Goal: Task Accomplishment & Management: Manage account settings

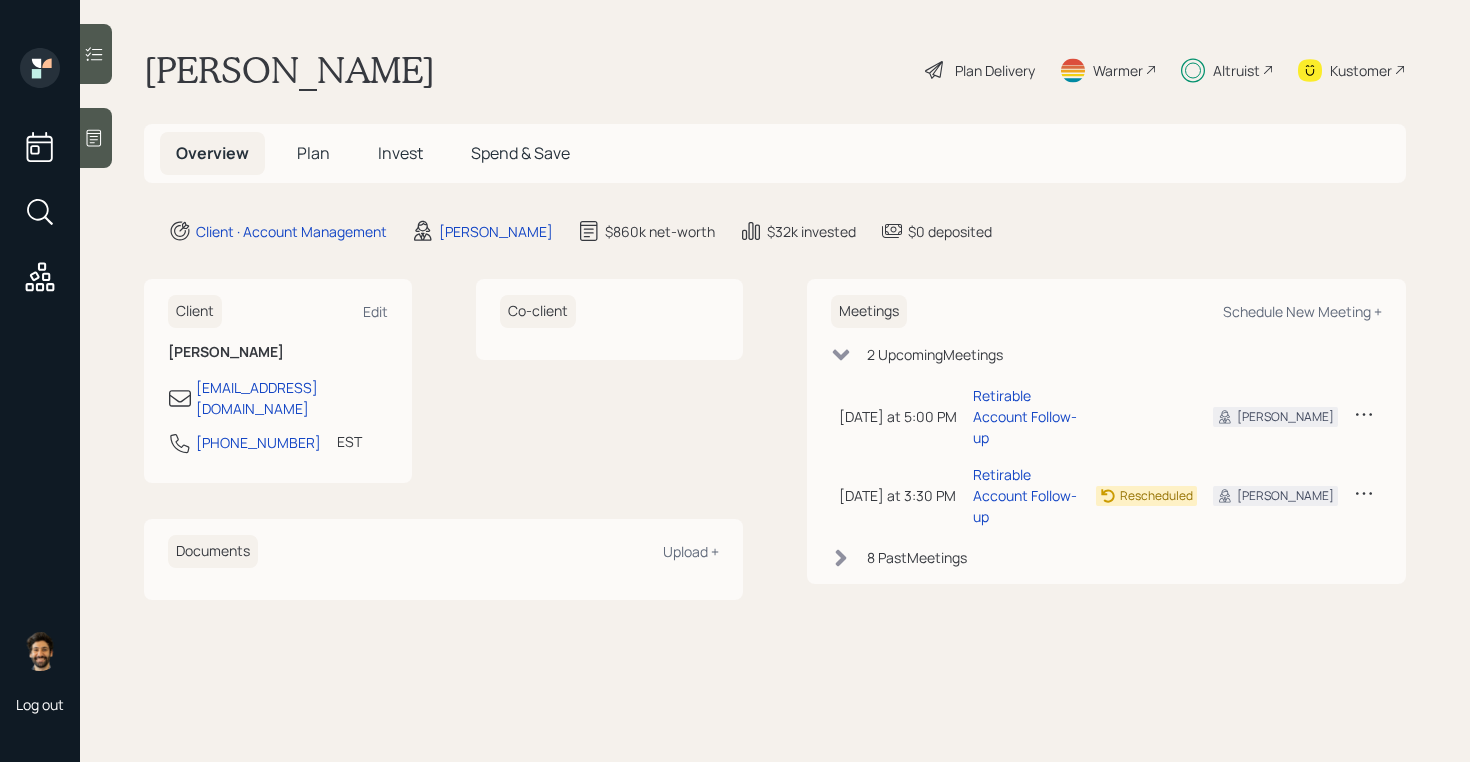
click at [399, 163] on span "Invest" at bounding box center [400, 153] width 45 height 22
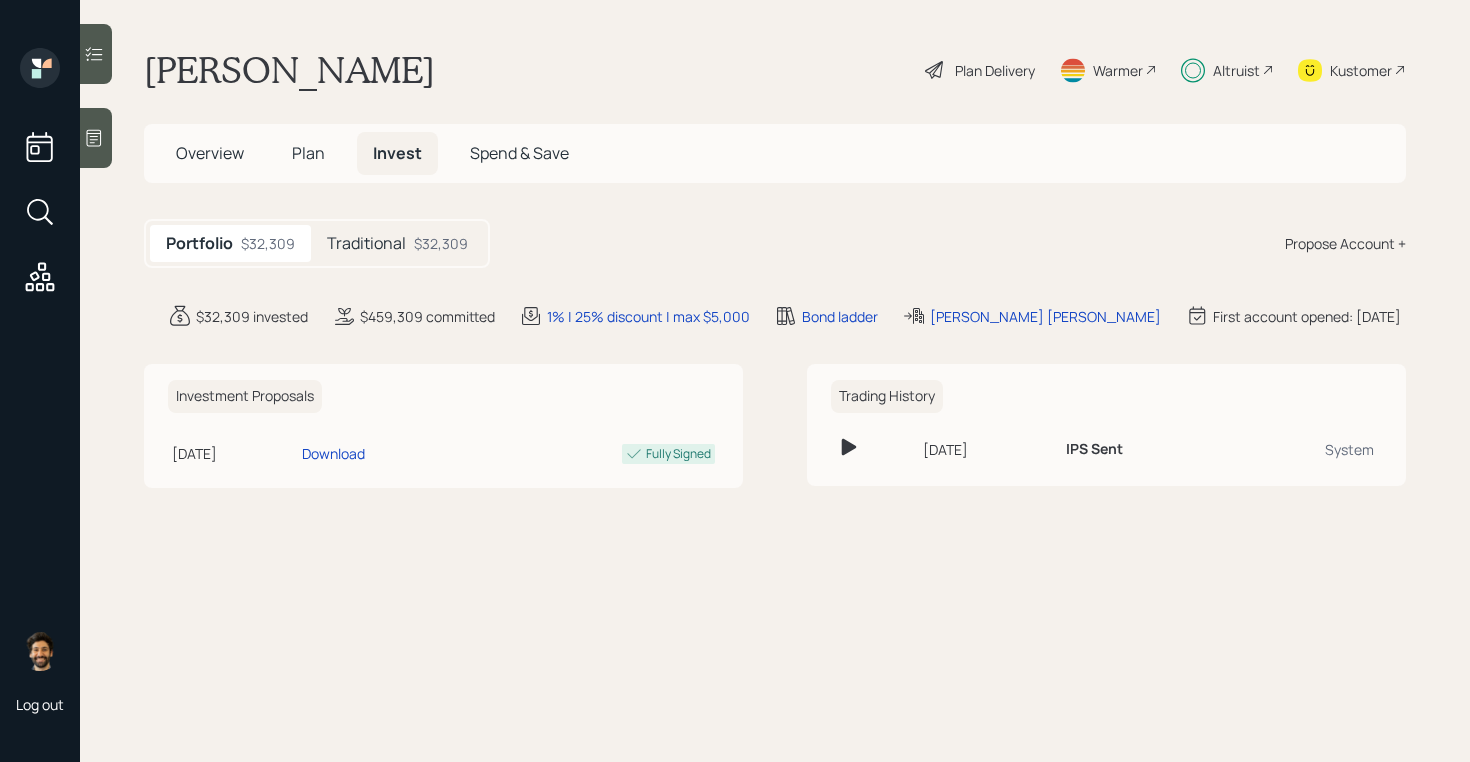
click at [399, 246] on h5 "Traditional" at bounding box center [366, 243] width 79 height 19
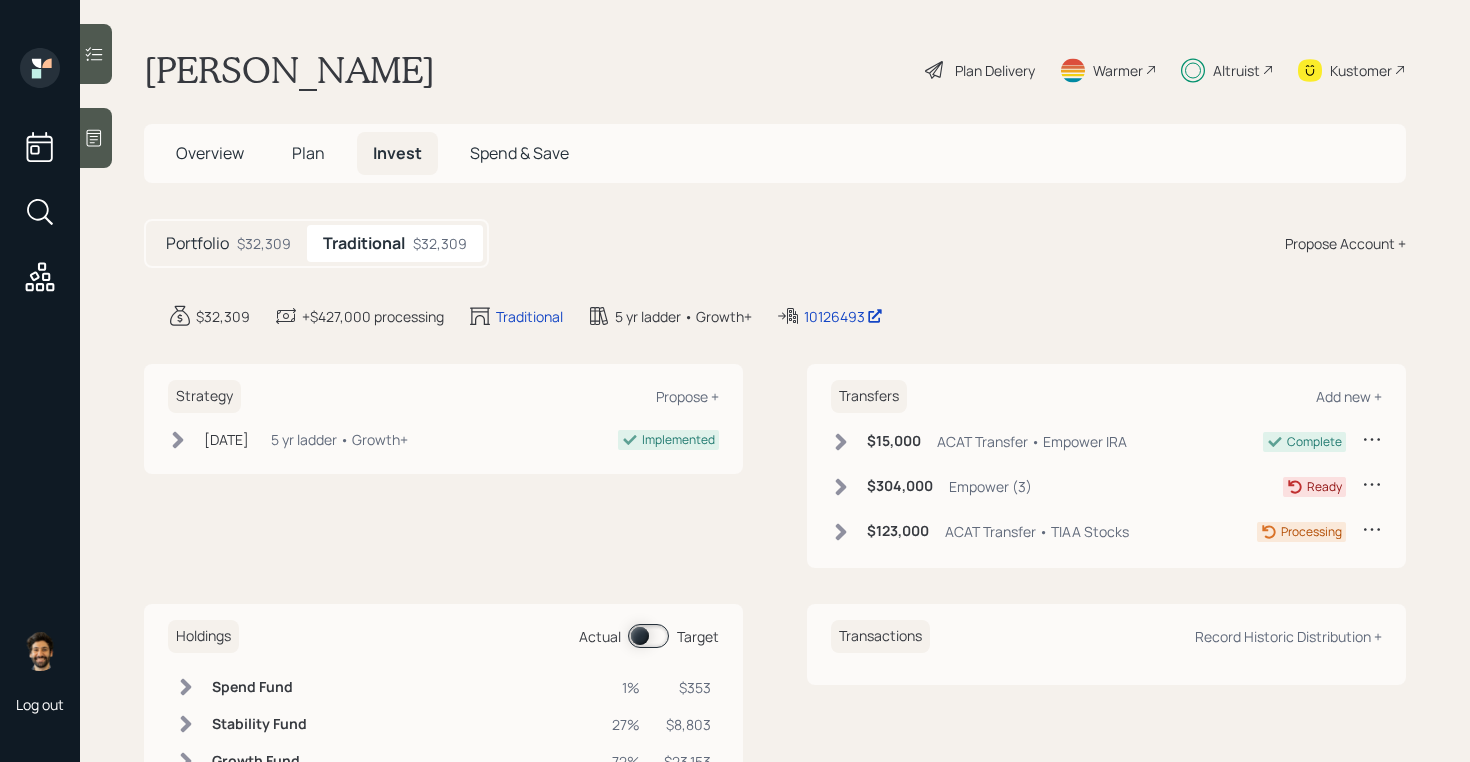
scroll to position [6, 0]
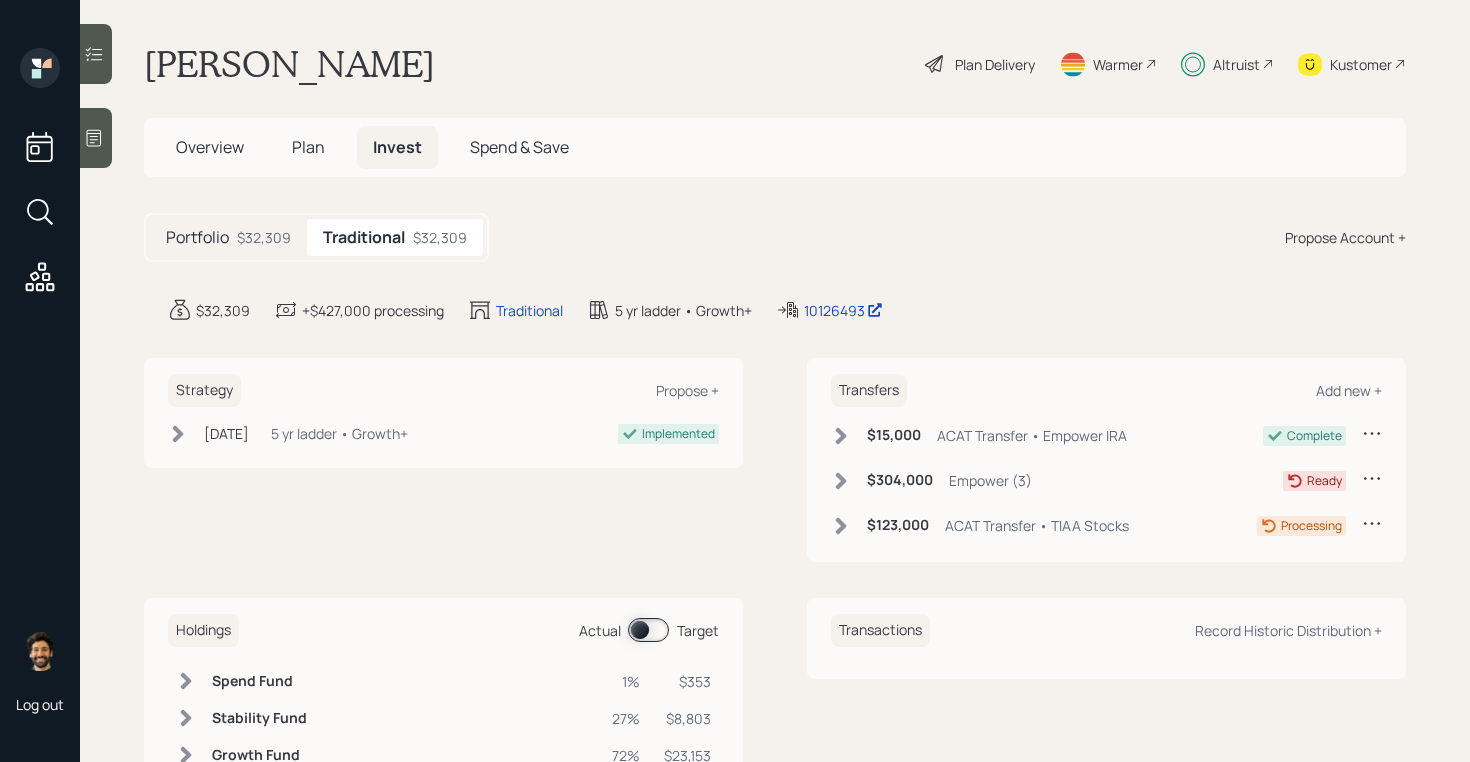
click at [852, 485] on div "$304,000 Empower (3)" at bounding box center [931, 480] width 201 height 25
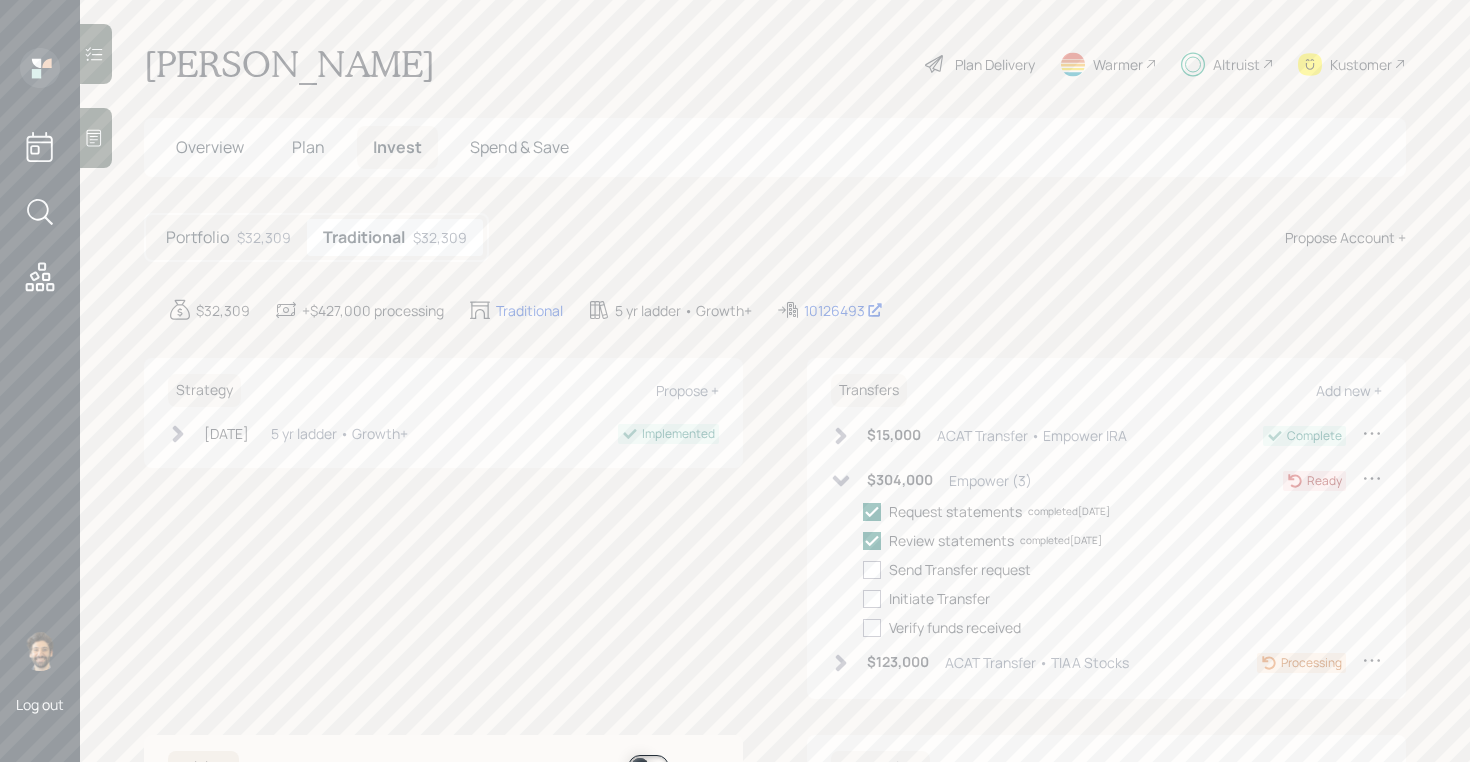
click at [852, 485] on div "$304,000 Empower (3)" at bounding box center [931, 480] width 201 height 25
